Goal: Find specific fact: Find contact information

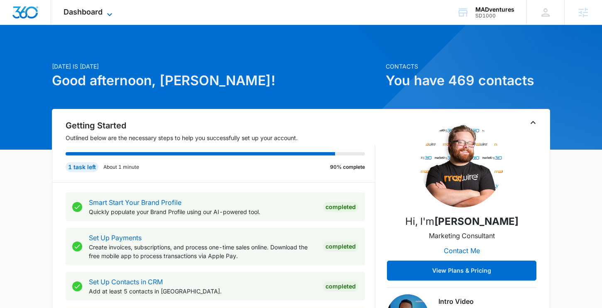
click at [108, 7] on div "Dashboard Apps Reputation Websites Forms CRM Email Social Shop Content Ads Inte…" at bounding box center [89, 12] width 76 height 25
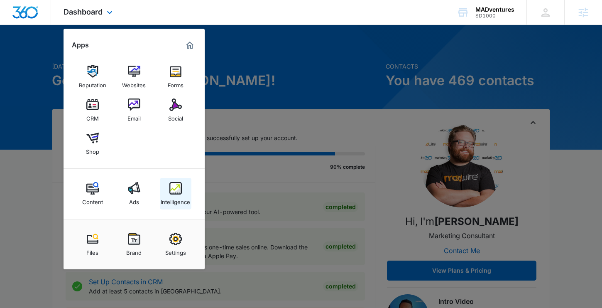
click at [171, 182] on img at bounding box center [175, 188] width 12 height 12
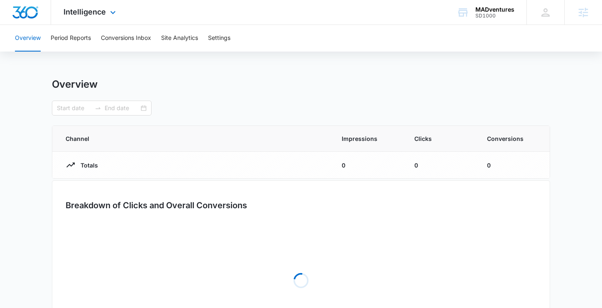
type input "[DATE]"
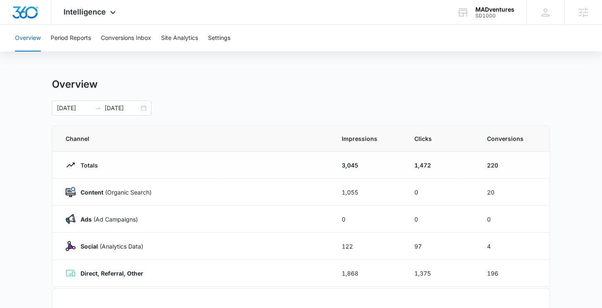
click at [367, 45] on div "Overview Period Reports Conversions Inbox Site Analytics Settings" at bounding box center [301, 38] width 582 height 27
click at [89, 7] on div "Intelligence Apps Reputation Websites Forms CRM Email Social Shop Content Ads I…" at bounding box center [90, 12] width 79 height 25
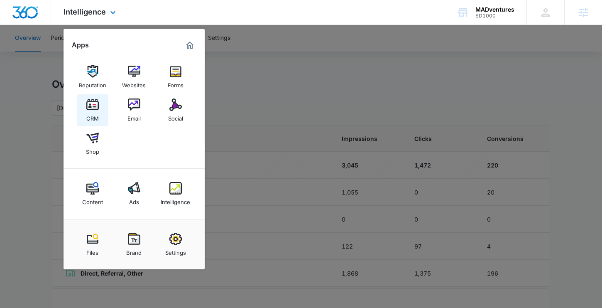
click at [96, 105] on img at bounding box center [92, 104] width 12 height 12
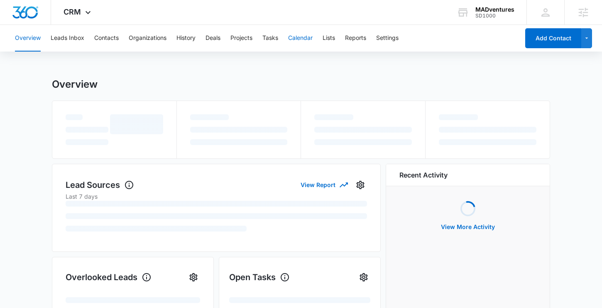
click at [312, 43] on button "Calendar" at bounding box center [300, 38] width 25 height 27
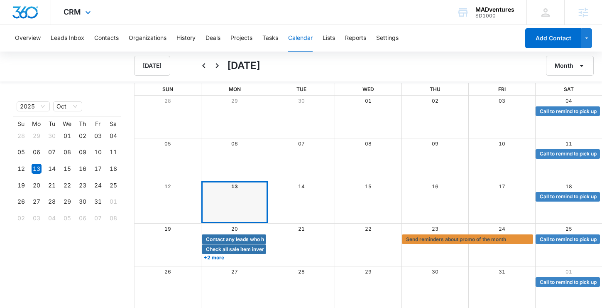
click at [409, 17] on div "CRM Apps Reputation Websites Forms CRM Email Social Shop Content Ads Intelligen…" at bounding box center [301, 12] width 602 height 25
click at [284, 14] on div "CRM Apps Reputation Websites Forms CRM Email Social Shop Content Ads Intelligen…" at bounding box center [301, 12] width 602 height 25
click at [76, 6] on div "CRM Apps Reputation Websites Forms CRM Email Social Shop Content Ads Intelligen…" at bounding box center [78, 12] width 54 height 25
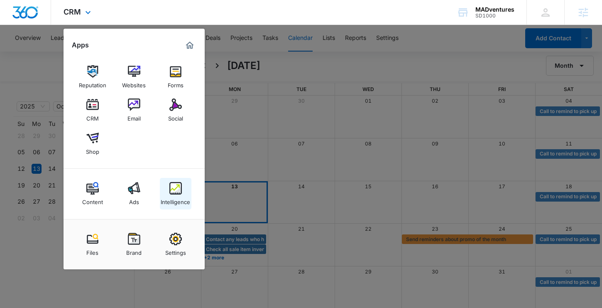
click at [173, 190] on img at bounding box center [175, 188] width 12 height 12
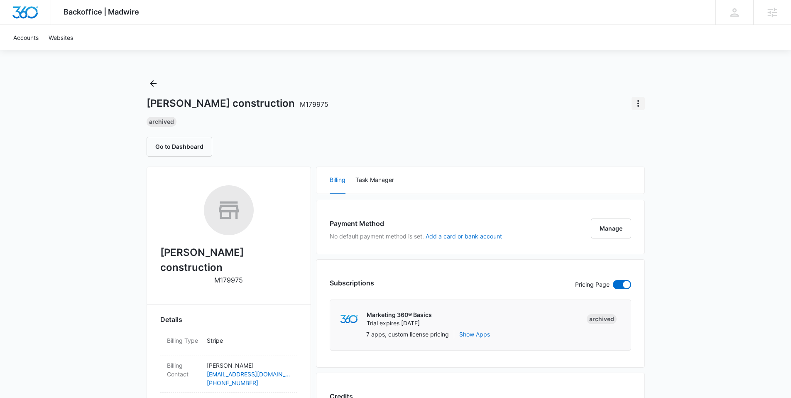
click at [638, 106] on icon "Actions" at bounding box center [639, 103] width 2 height 7
click at [114, 14] on span "Backoffice | Madwire" at bounding box center [102, 11] width 76 height 9
click at [32, 35] on link "Accounts" at bounding box center [25, 37] width 35 height 25
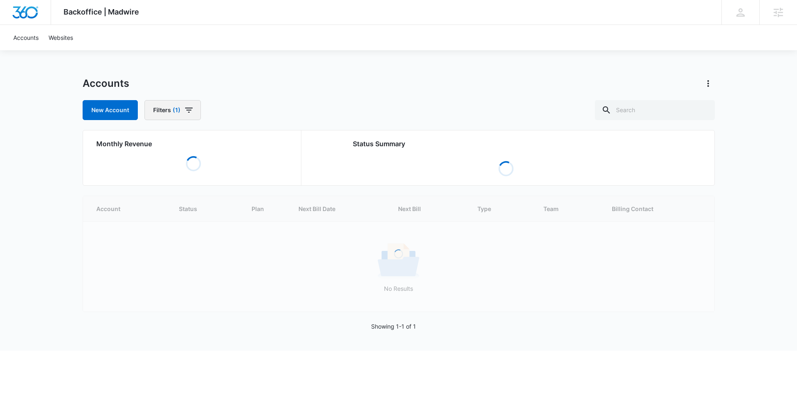
click at [173, 112] on span "(1)" at bounding box center [177, 110] width 8 height 6
click at [196, 145] on div "Billing Status" at bounding box center [202, 140] width 96 height 13
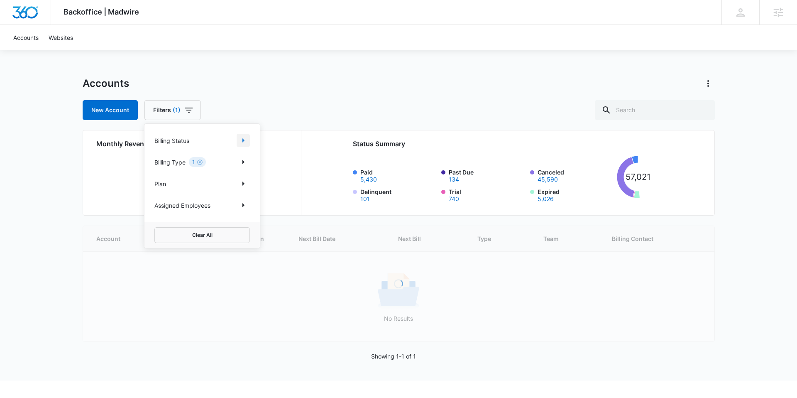
click at [240, 140] on icon "Show Billing Status filters" at bounding box center [243, 140] width 10 height 10
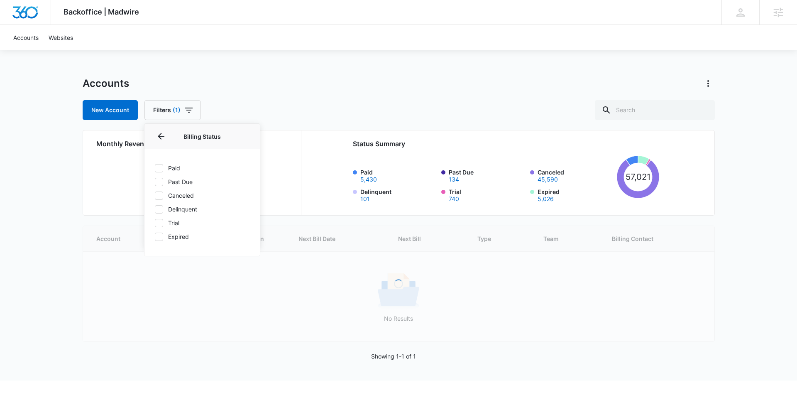
click at [173, 167] on label "Paid" at bounding box center [202, 168] width 96 height 9
click at [155, 168] on input "Paid" at bounding box center [154, 168] width 0 height 0
checkbox input "true"
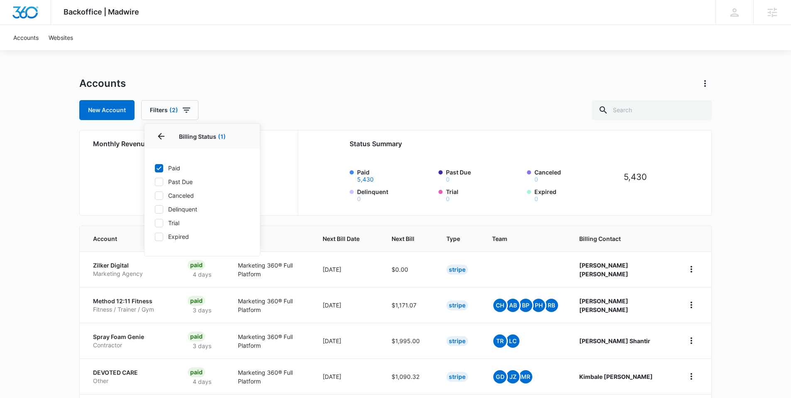
click at [370, 61] on div "Backoffice | Madwire Apps Settings ME Matthew Elliott matthew.elliott@marketing…" at bounding box center [395, 333] width 791 height 666
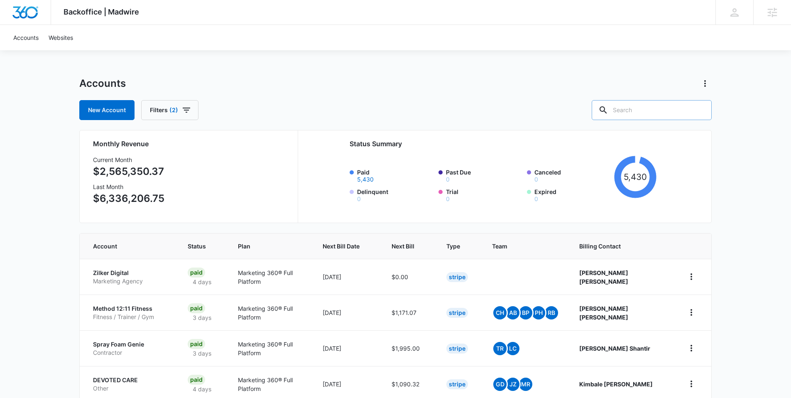
click at [662, 108] on input "text" at bounding box center [652, 110] width 120 height 20
click at [639, 107] on input "melissa" at bounding box center [645, 110] width 132 height 20
click at [652, 111] on input "melissa" at bounding box center [645, 110] width 132 height 20
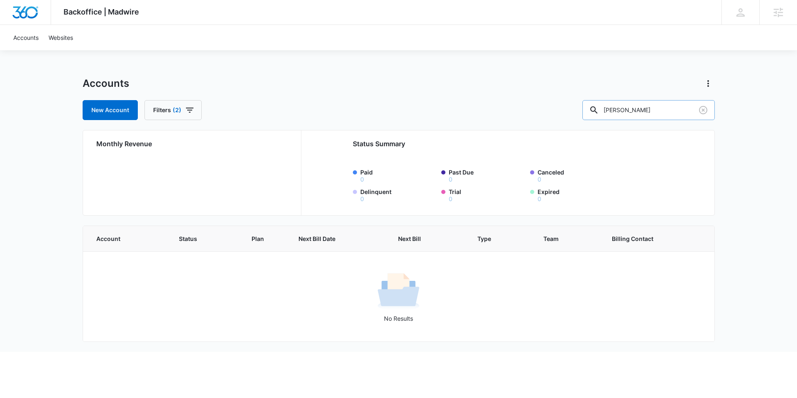
click at [682, 111] on input "melissa pearson" at bounding box center [649, 110] width 132 height 20
click at [664, 110] on input "melissa pearson" at bounding box center [649, 110] width 132 height 20
paste input "Peaceful Pathways For Pets, LLC"
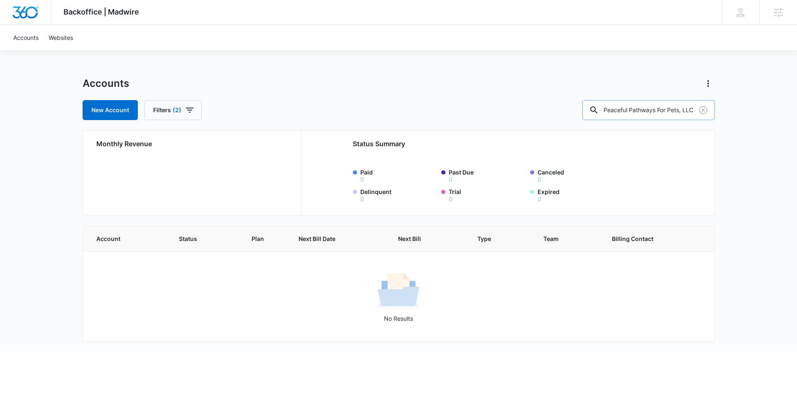
scroll to position [0, 21]
type input "Peaceful Pathways For Pets, LLC"
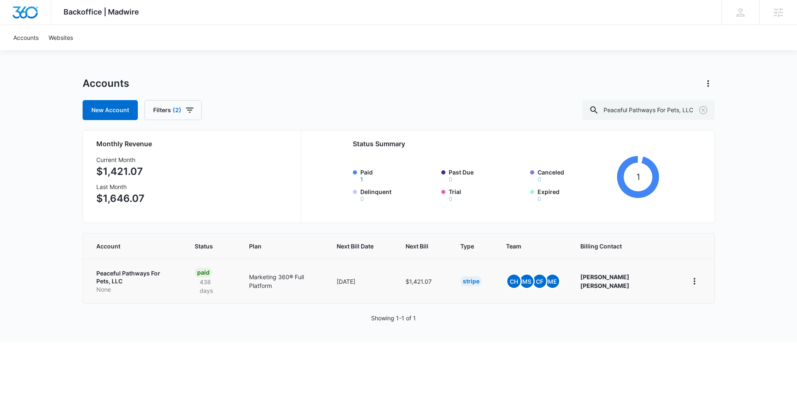
click at [109, 275] on p "Peaceful Pathways For Pets, LLC" at bounding box center [135, 277] width 78 height 16
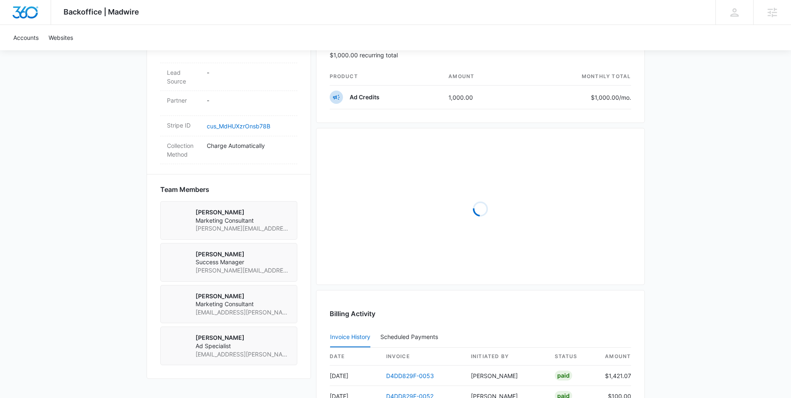
scroll to position [546, 0]
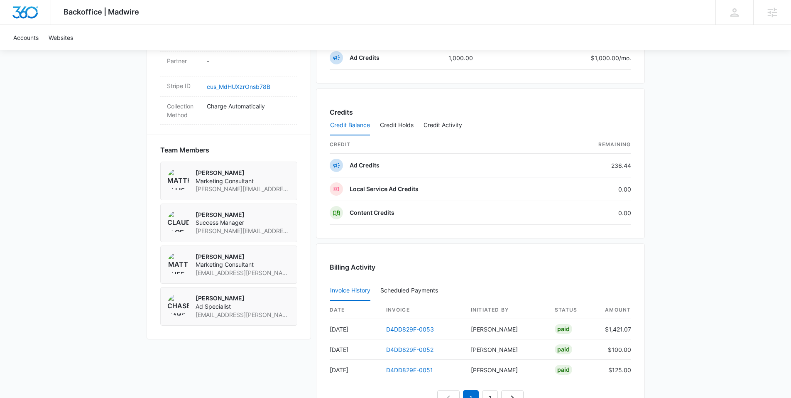
drag, startPoint x: 248, startPoint y: 147, endPoint x: 161, endPoint y: 147, distance: 86.4
click at [161, 162] on div "Matthew Elliott Marketing Consultant matthew.elliott@marketing360.com" at bounding box center [228, 181] width 137 height 39
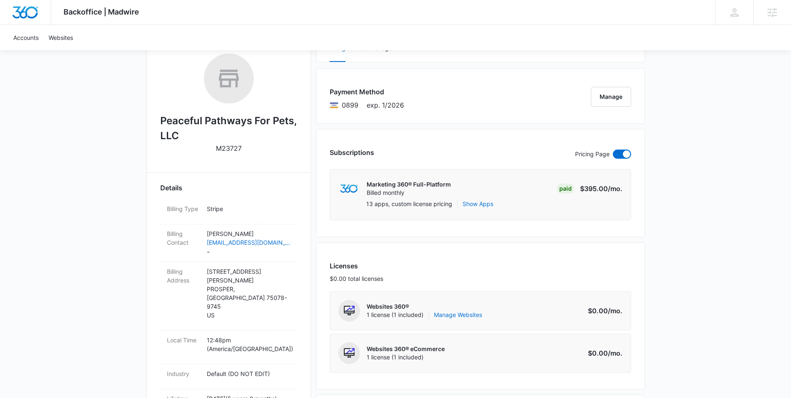
click at [231, 150] on p "M23727" at bounding box center [229, 148] width 26 height 10
copy div "Peaceful Pathways For Pets, LLC"
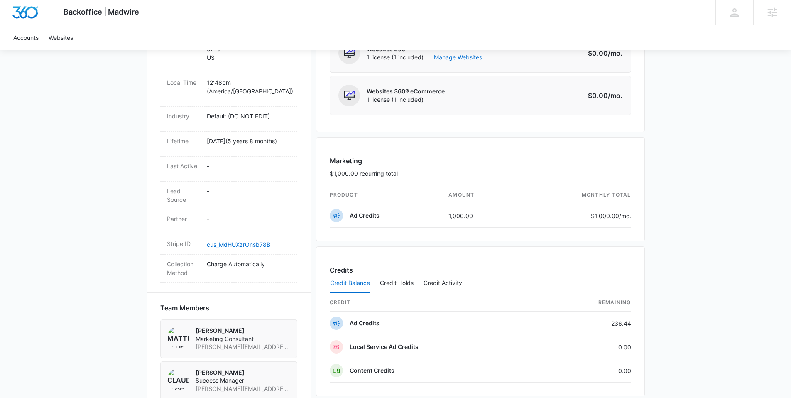
scroll to position [468, 0]
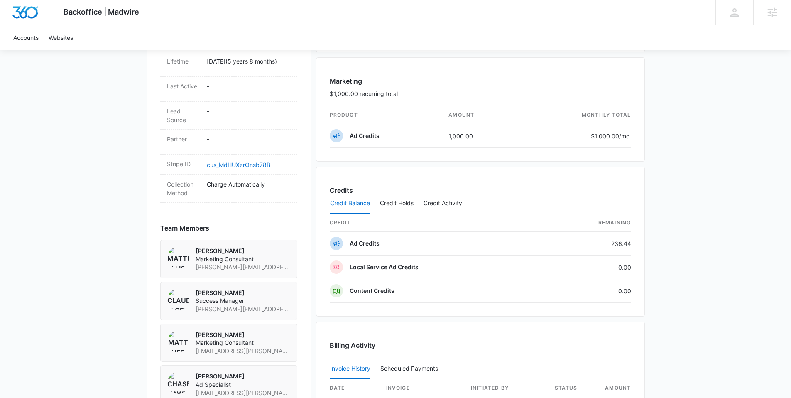
drag, startPoint x: 250, startPoint y: 226, endPoint x: 186, endPoint y: 228, distance: 63.6
click at [180, 247] on div "Matthew Elliott Marketing Consultant matthew.elliott@marketing360.com" at bounding box center [228, 259] width 123 height 25
drag, startPoint x: 235, startPoint y: 309, endPoint x: 184, endPoint y: 304, distance: 51.7
click at [184, 331] on div "Matt Sheffer Marketing Consultant matt.sheffer@marketing360.com" at bounding box center [228, 343] width 123 height 25
click at [313, 208] on div "Peaceful Pathways For Pets, LLC M23727 Details Billing Type Stripe Billing Cont…" at bounding box center [396, 151] width 498 height 906
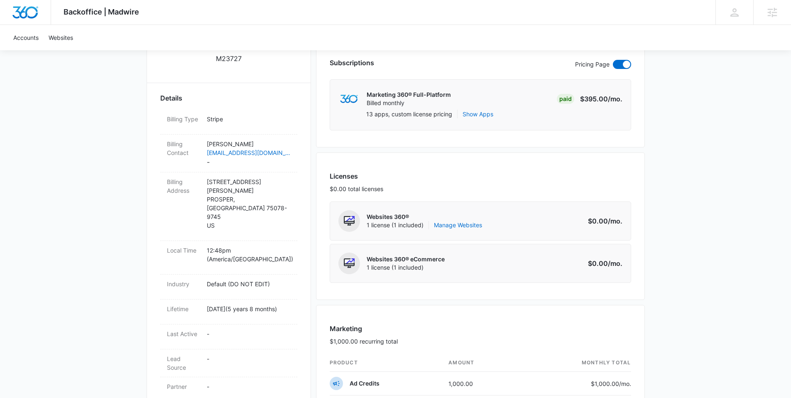
scroll to position [684, 0]
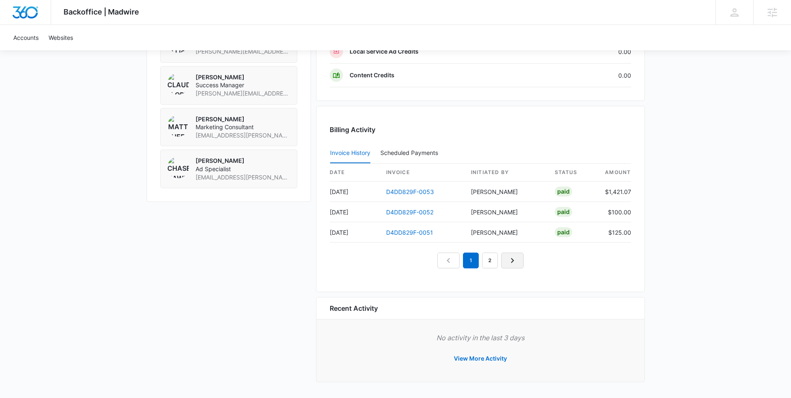
click at [520, 261] on link "Next Page" at bounding box center [512, 261] width 22 height 16
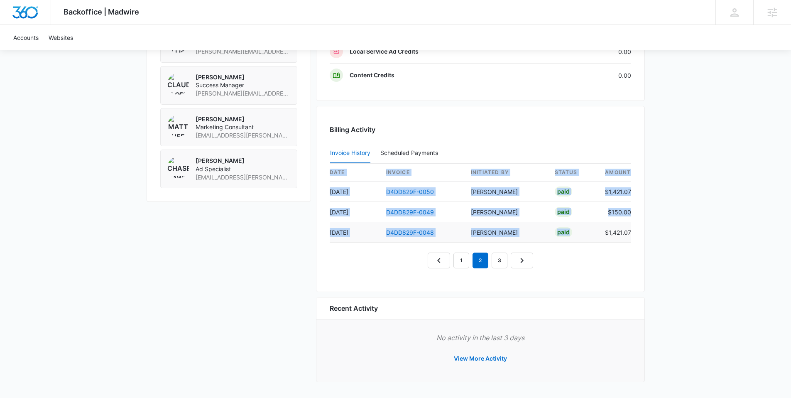
drag, startPoint x: 648, startPoint y: 232, endPoint x: 586, endPoint y: 238, distance: 61.7
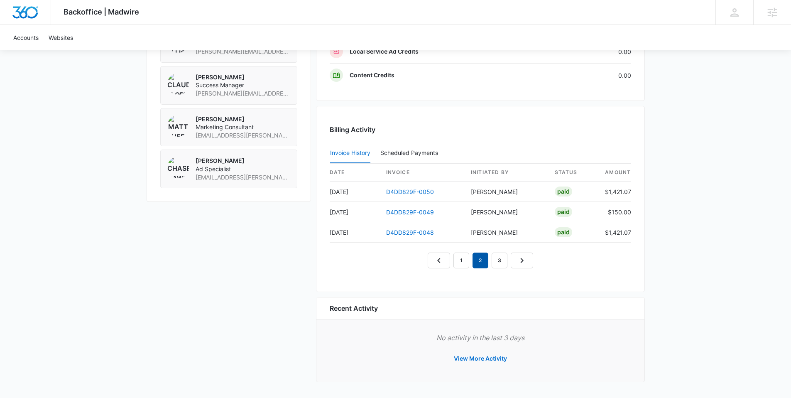
click at [484, 262] on em "2" at bounding box center [481, 261] width 16 height 16
click at [500, 258] on link "3" at bounding box center [500, 261] width 16 height 16
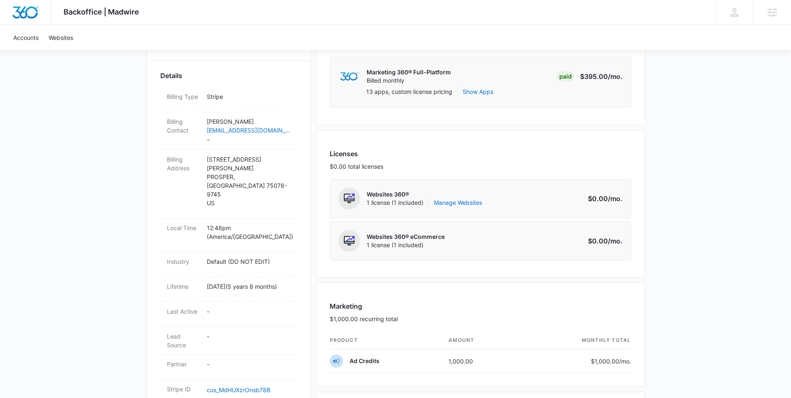
scroll to position [0, 0]
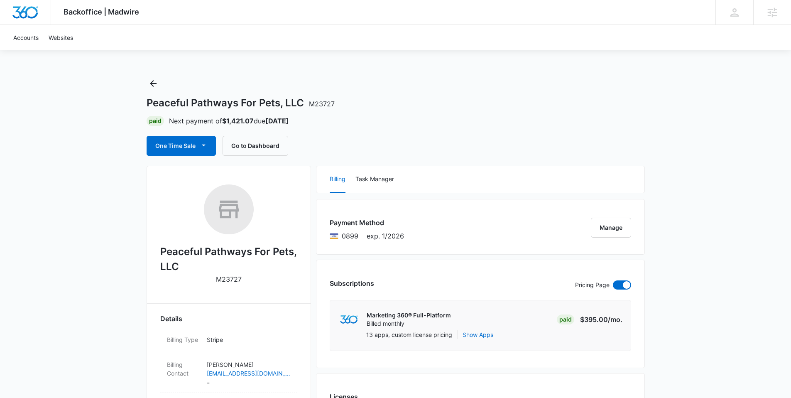
click at [310, 105] on span "M23727" at bounding box center [322, 104] width 26 height 8
drag, startPoint x: 279, startPoint y: 103, endPoint x: 147, endPoint y: 105, distance: 132.1
click at [147, 105] on h1 "Peaceful Pathways For Pets, LLC M23727" at bounding box center [241, 103] width 188 height 12
copy h1 "Peaceful Pathways For Pets"
click at [533, 77] on div "Peaceful Pathways For Pets, LLC M23727 Paid Next payment of $1,421.07 due Nov 1…" at bounding box center [396, 116] width 498 height 79
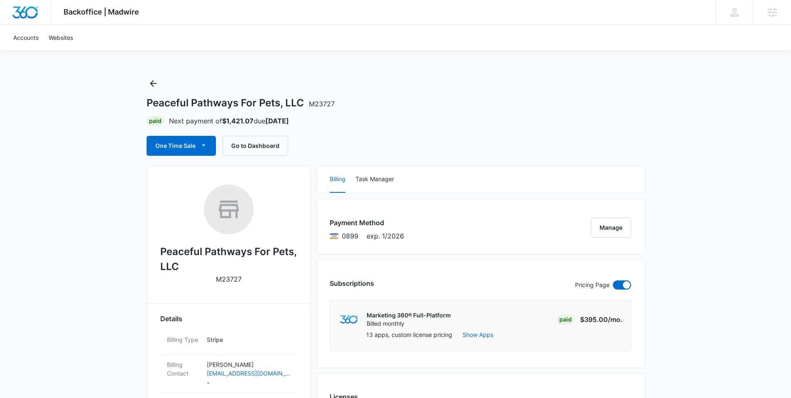
click at [638, 145] on div "One Time Sale Go to Dashboard" at bounding box center [396, 146] width 498 height 20
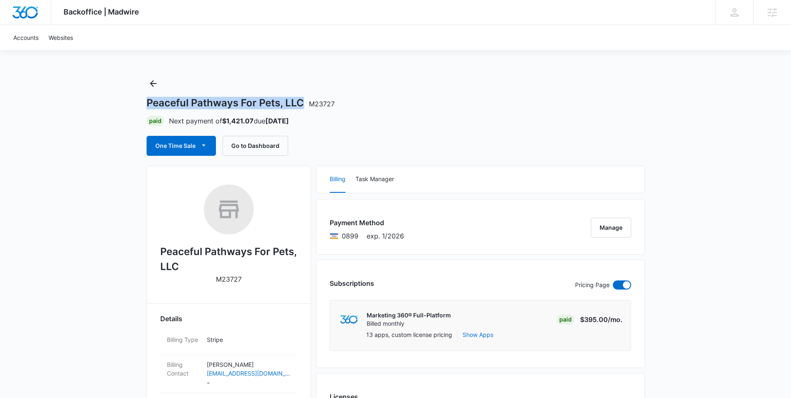
drag, startPoint x: 307, startPoint y: 104, endPoint x: 140, endPoint y: 105, distance: 167.4
copy h1 "Peaceful Pathways For Pets, LLC"
click at [218, 101] on h1 "Peaceful Pathways For Pets, LLC M23727" at bounding box center [241, 103] width 188 height 12
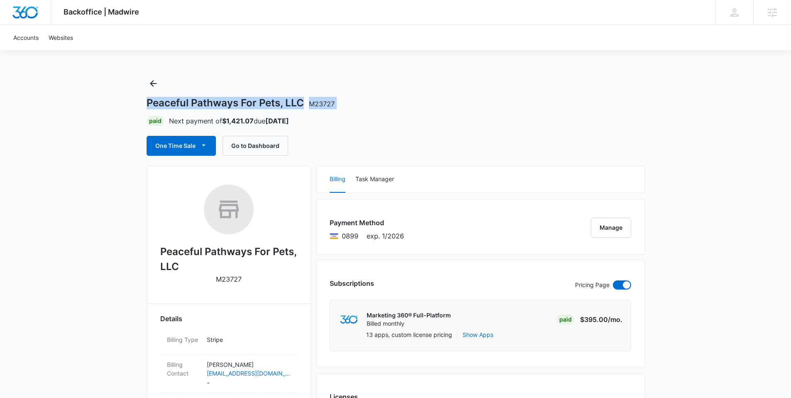
click at [218, 101] on h1 "Peaceful Pathways For Pets, LLC M23727" at bounding box center [241, 103] width 188 height 12
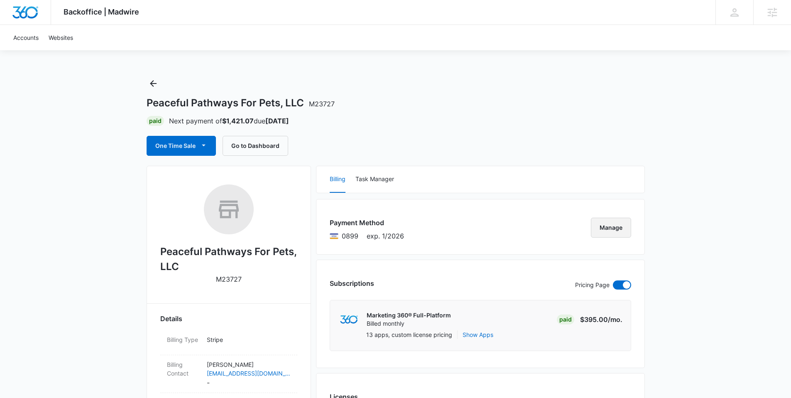
click at [616, 222] on button "Manage" at bounding box center [611, 228] width 40 height 20
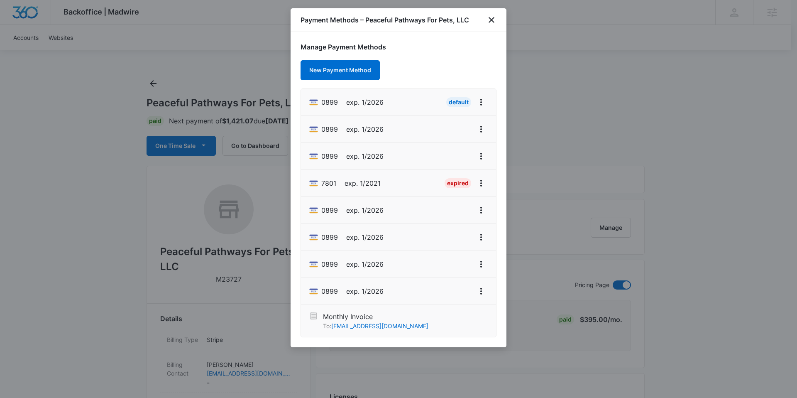
click at [363, 102] on span "exp. 1/2026" at bounding box center [364, 102] width 37 height 10
click at [489, 15] on icon "close" at bounding box center [492, 20] width 10 height 10
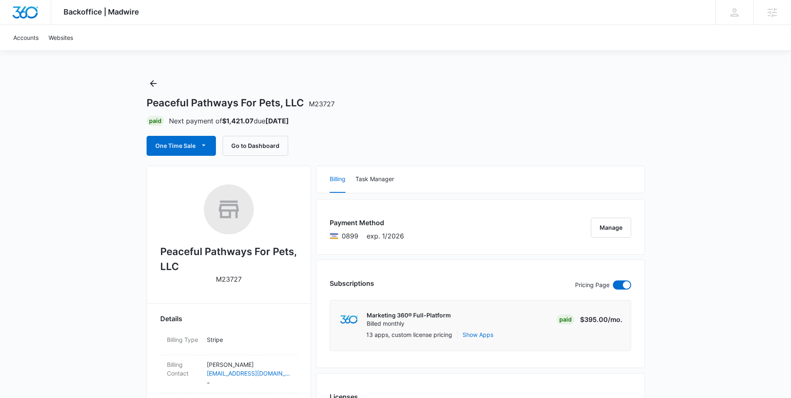
click at [587, 118] on div "Paid Next payment of $1,421.07 due Nov 1" at bounding box center [396, 121] width 498 height 10
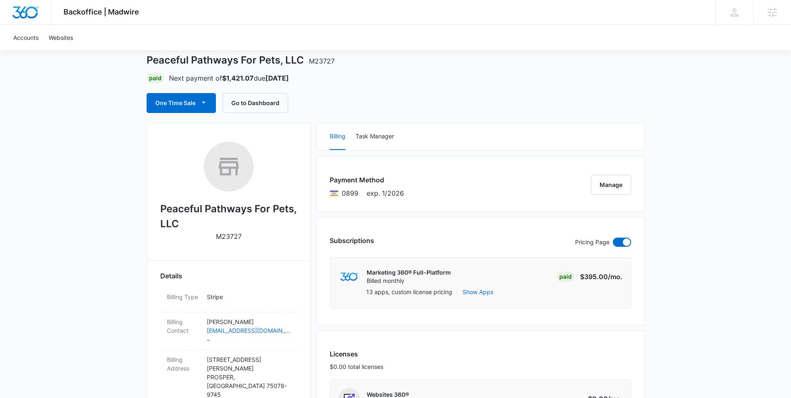
scroll to position [76, 0]
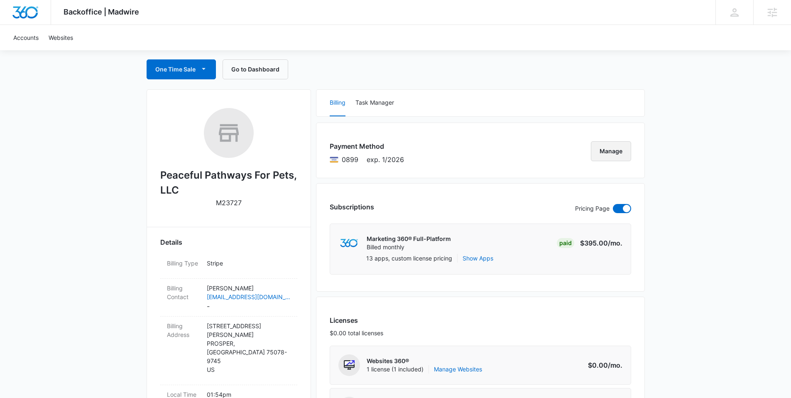
click at [615, 152] on button "Manage" at bounding box center [611, 151] width 40 height 20
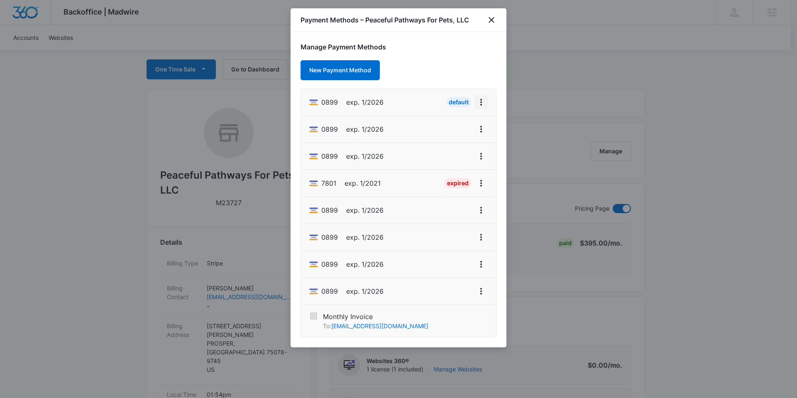
click at [480, 100] on icon "View More" at bounding box center [481, 102] width 10 height 10
click at [492, 25] on div "Payment Methods – Peaceful Pathways For Pets, LLC" at bounding box center [399, 20] width 216 height 24
click at [492, 20] on icon "close" at bounding box center [492, 20] width 6 height 6
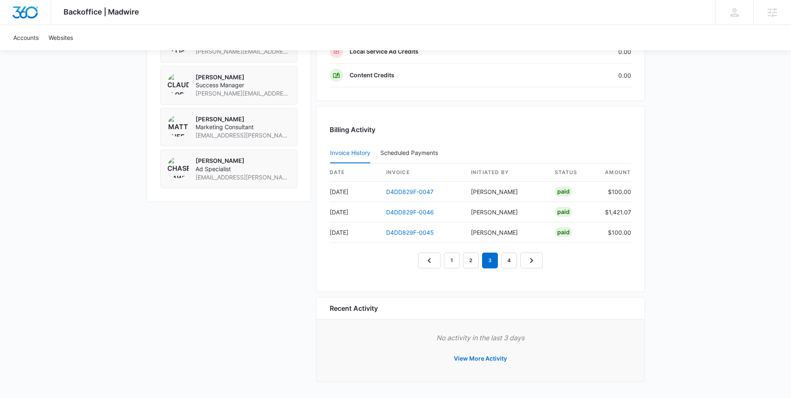
scroll to position [0, 0]
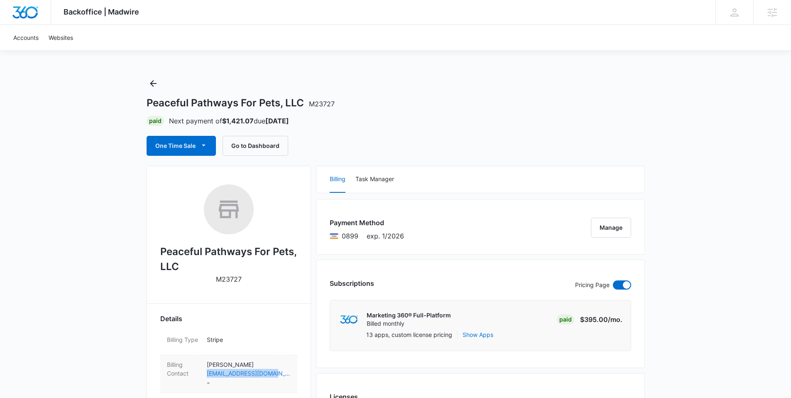
copy link "mpearson003@gmail.com"
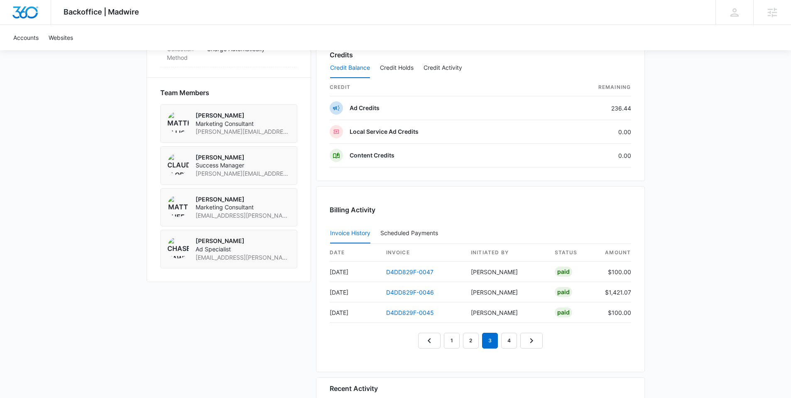
scroll to position [684, 0]
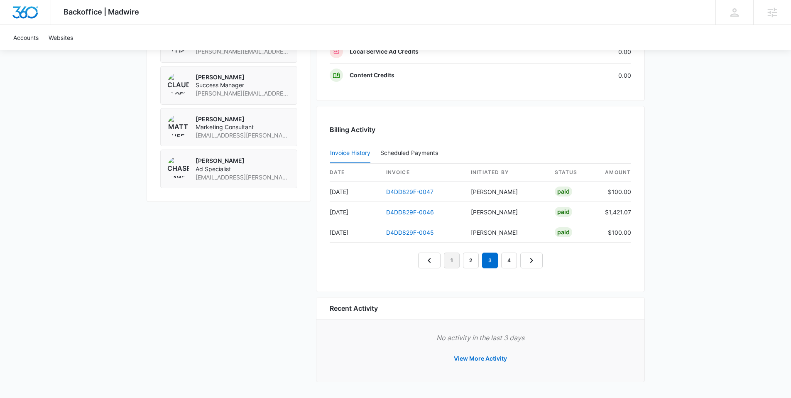
click at [455, 261] on link "1" at bounding box center [452, 261] width 16 height 16
click at [447, 262] on em "1" at bounding box center [452, 261] width 16 height 16
click at [426, 264] on nav "1 2 3 4" at bounding box center [480, 261] width 125 height 16
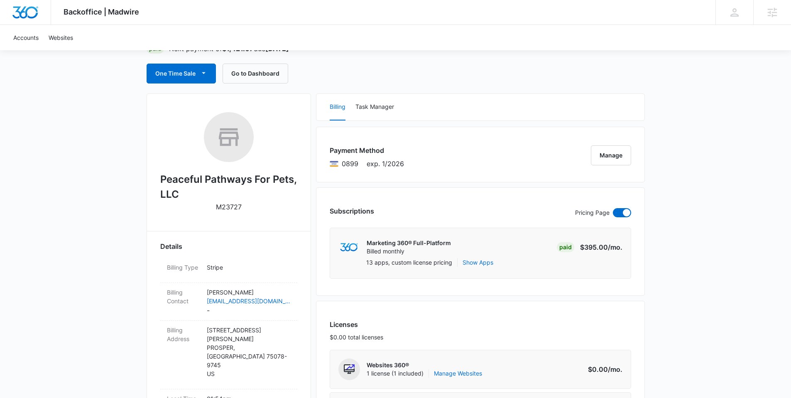
scroll to position [0, 0]
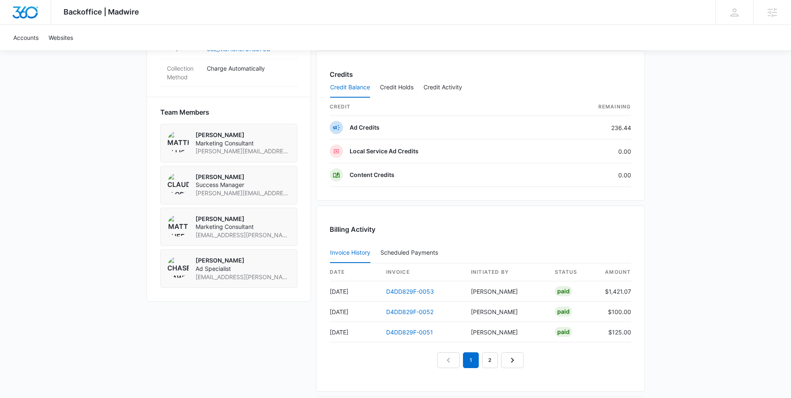
scroll to position [684, 0]
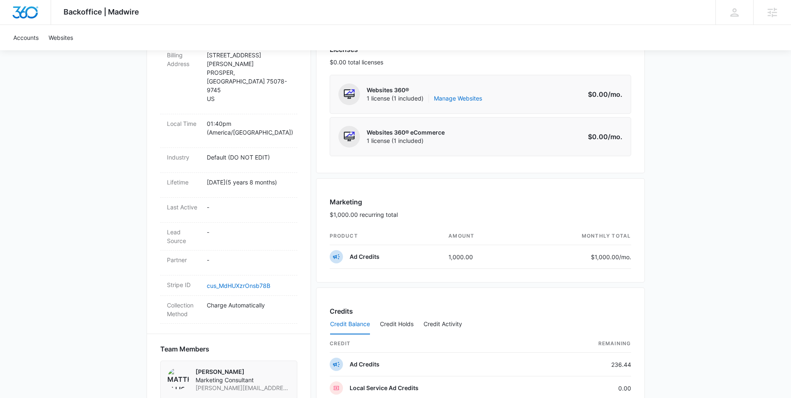
scroll to position [126, 0]
